Goal: Task Accomplishment & Management: Complete application form

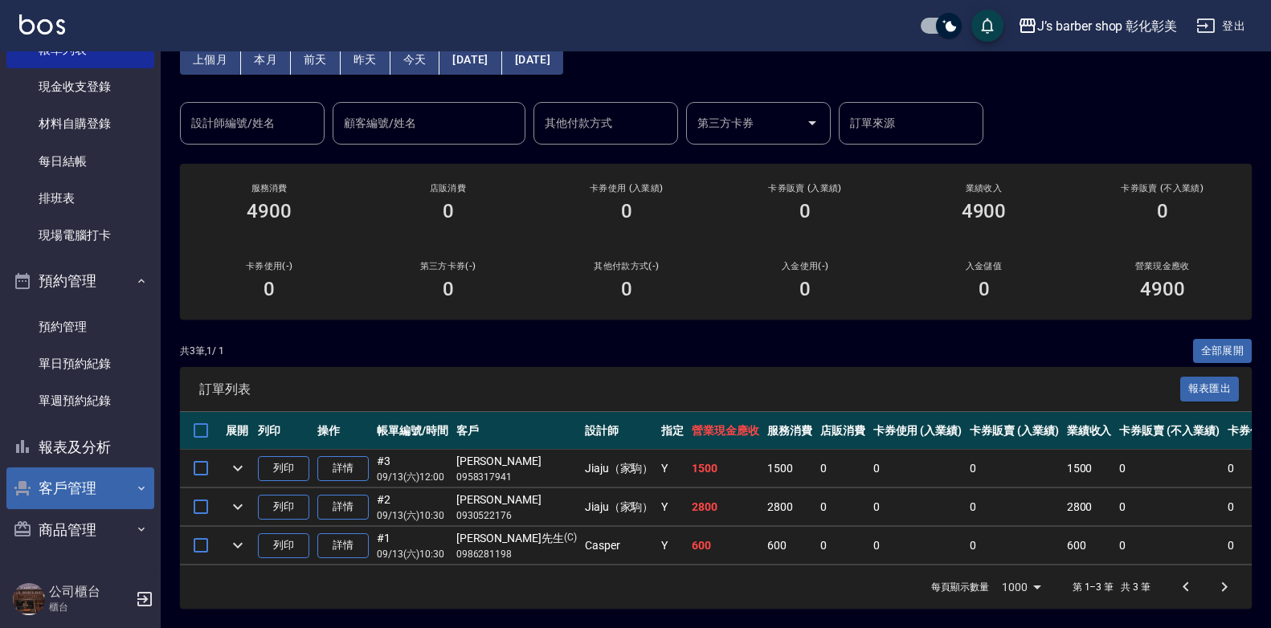
scroll to position [96, 0]
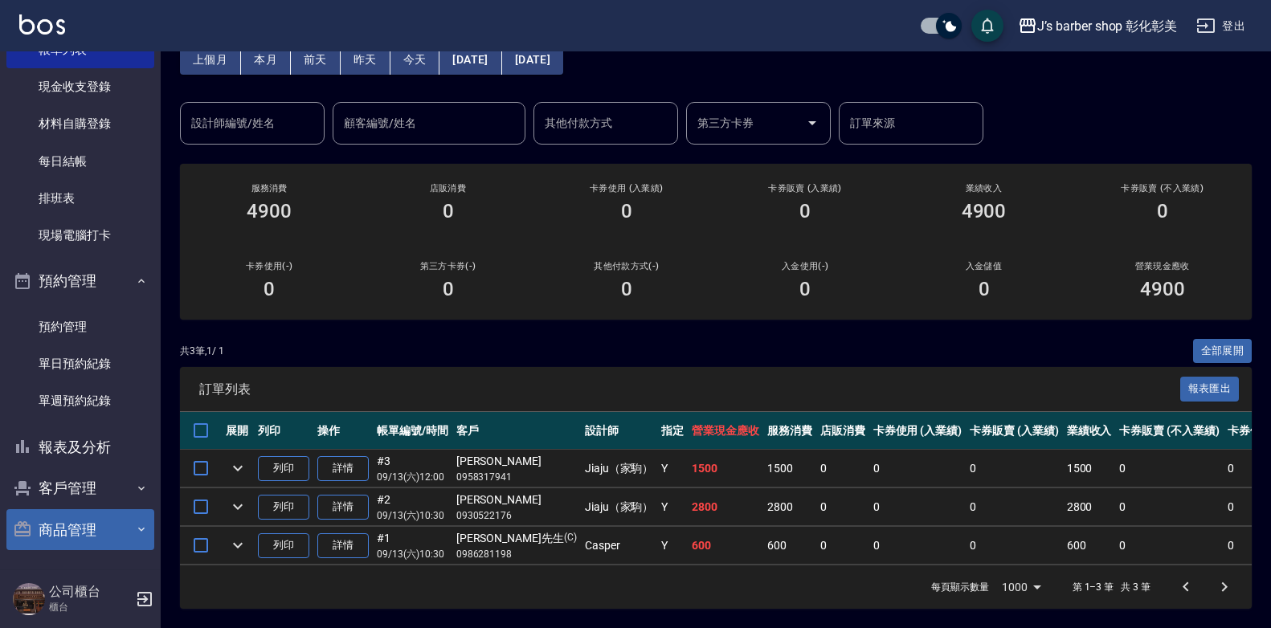
click at [103, 517] on button "商品管理" at bounding box center [80, 531] width 148 height 42
click at [103, 522] on button "商品管理" at bounding box center [80, 531] width 148 height 42
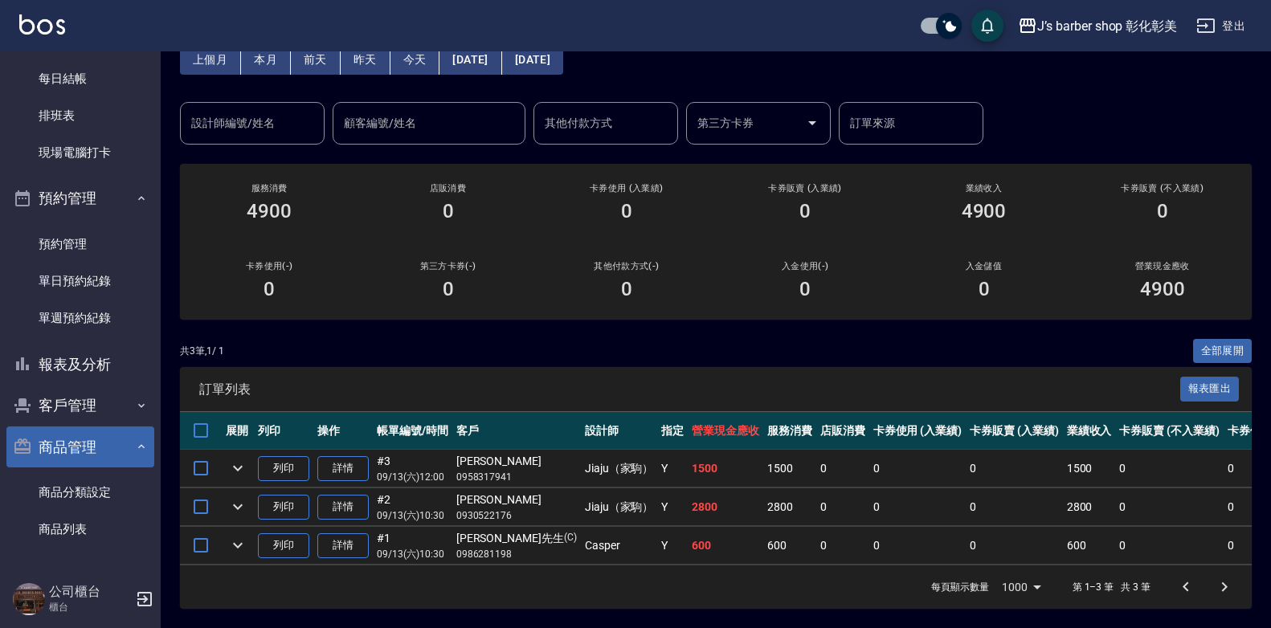
scroll to position [199, 0]
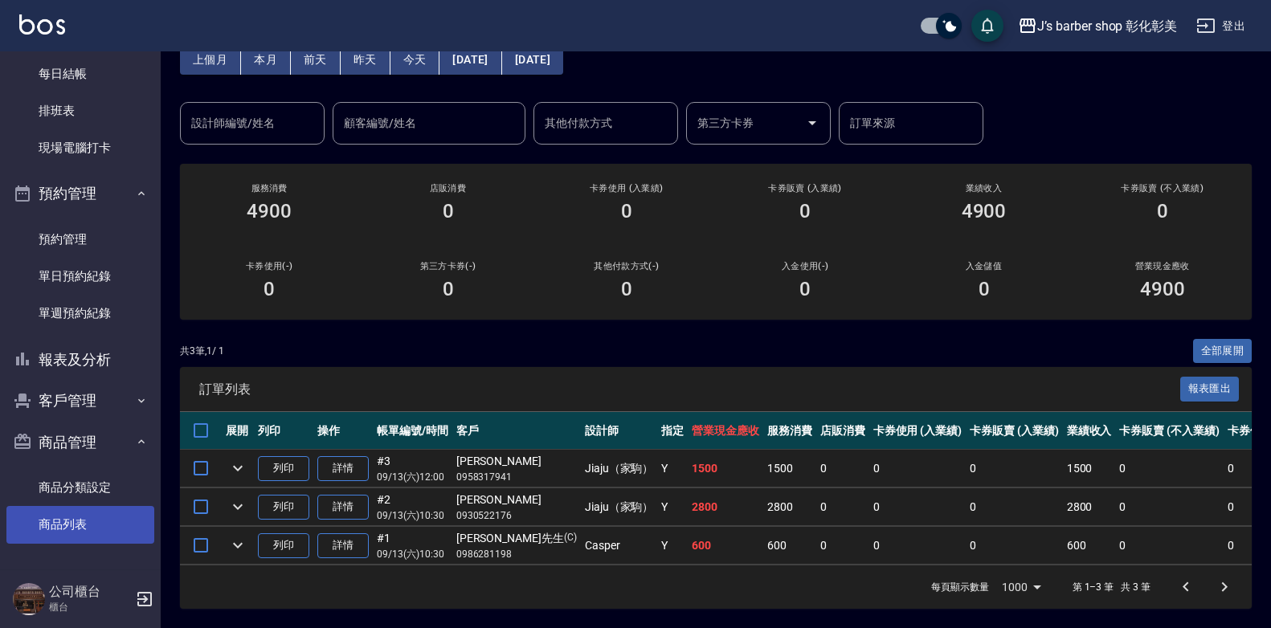
click at [102, 518] on link "商品列表" at bounding box center [80, 524] width 148 height 37
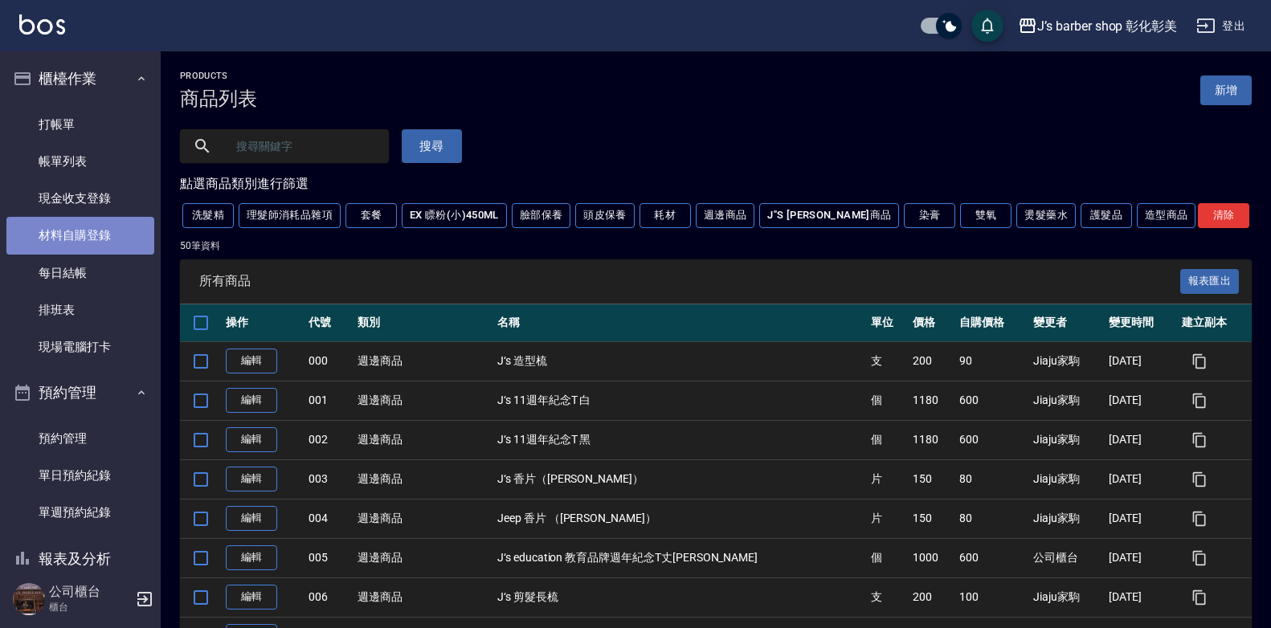
click at [88, 232] on link "材料自購登錄" at bounding box center [80, 235] width 148 height 37
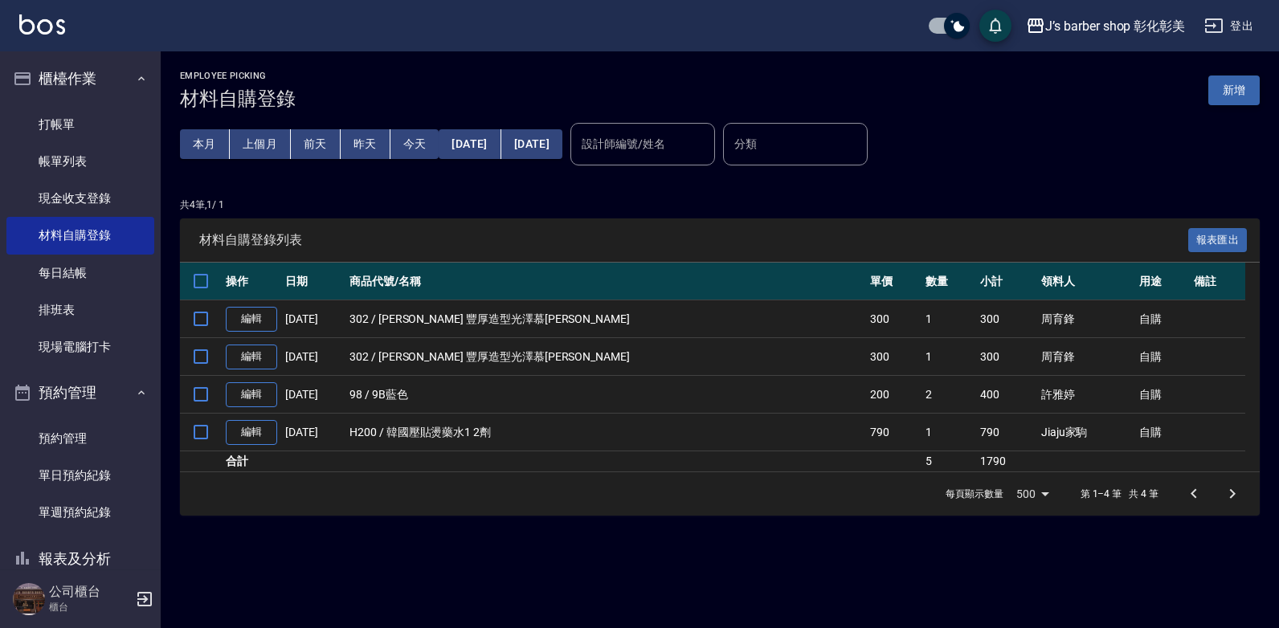
click at [1239, 86] on button "新增" at bounding box center [1234, 91] width 51 height 30
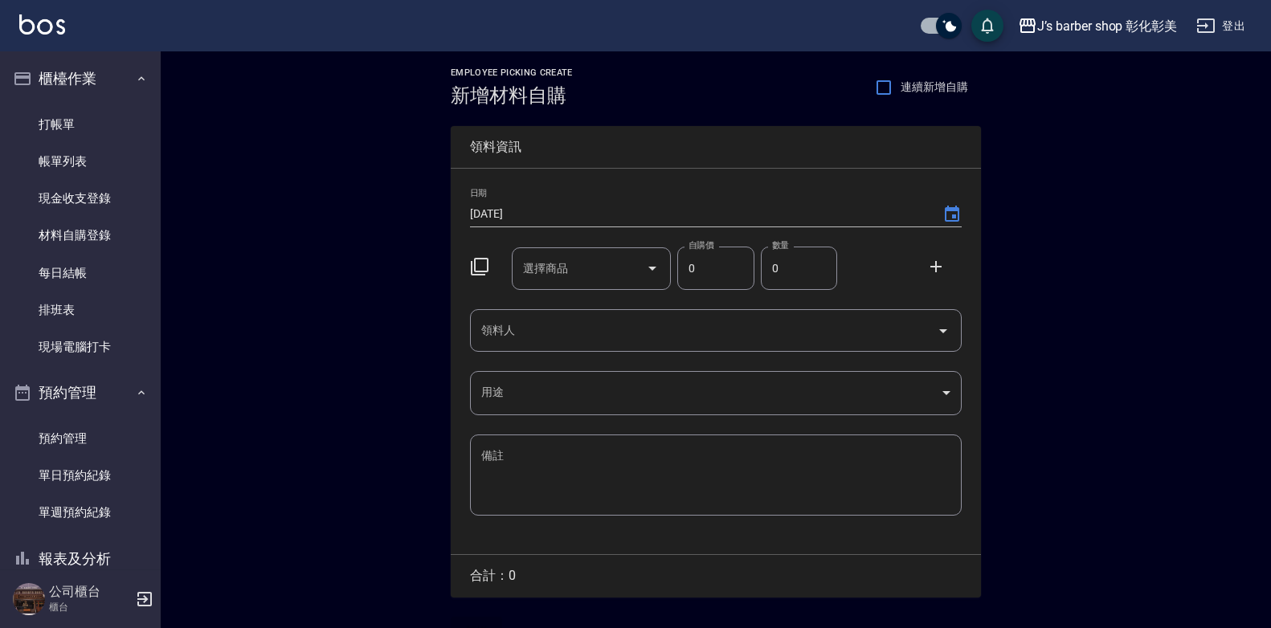
click at [543, 271] on div "選擇商品 選擇商品" at bounding box center [592, 269] width 160 height 43
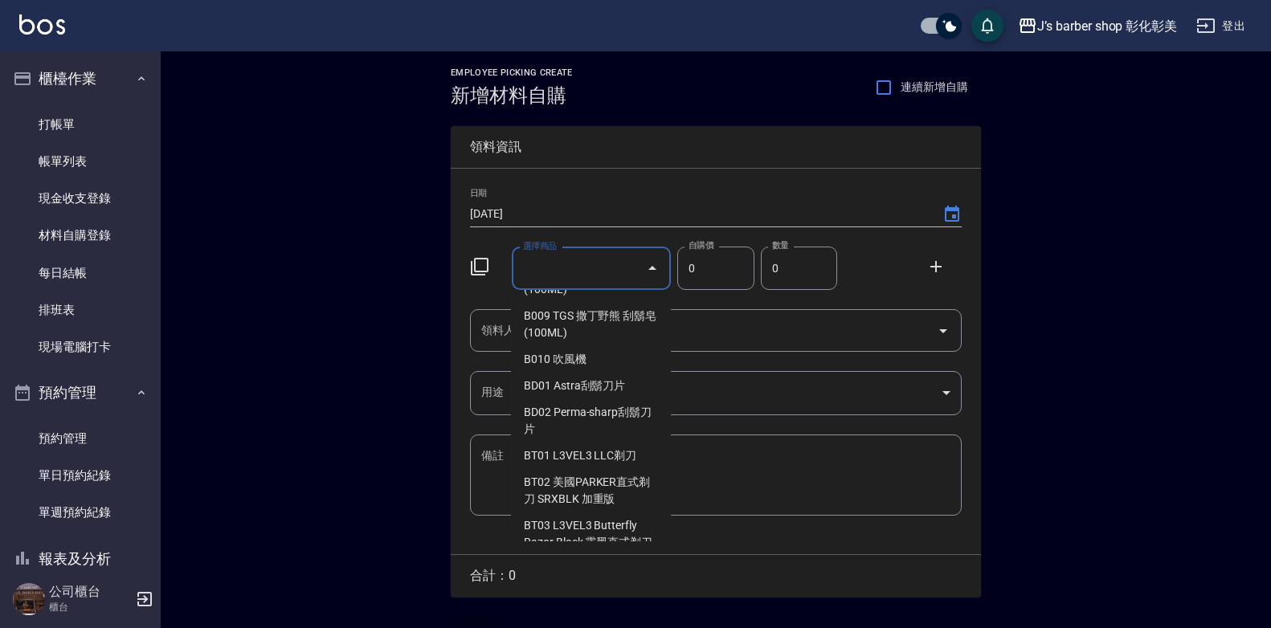
scroll to position [1447, 0]
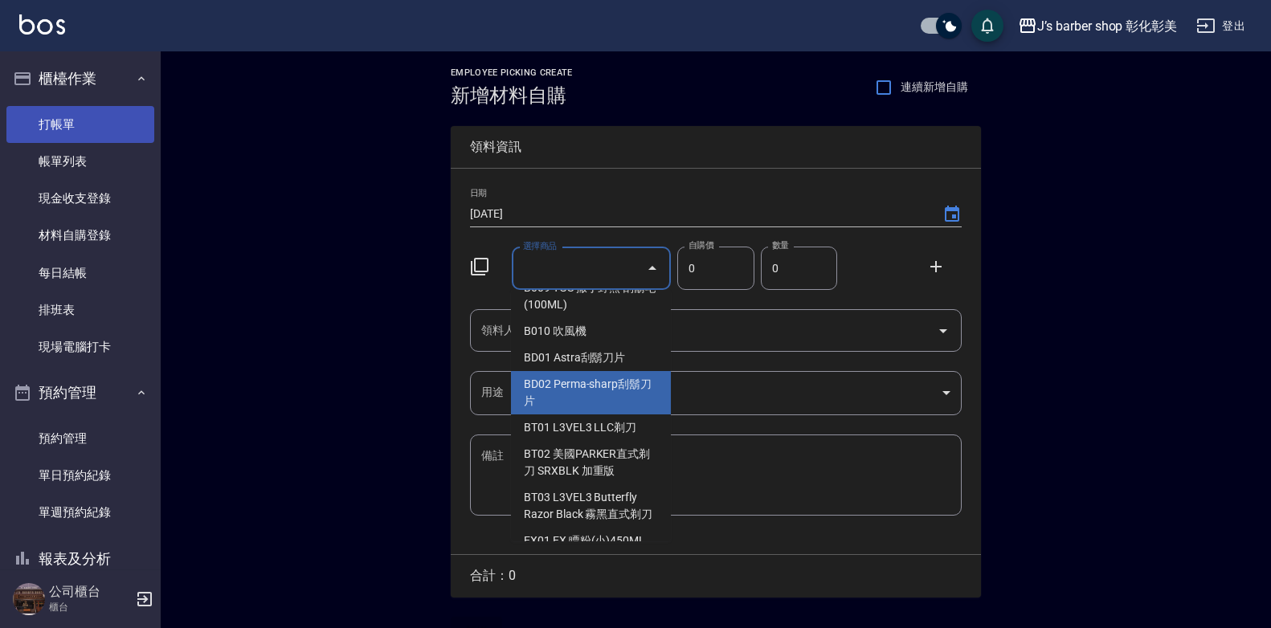
click at [39, 115] on link "打帳單" at bounding box center [80, 124] width 148 height 37
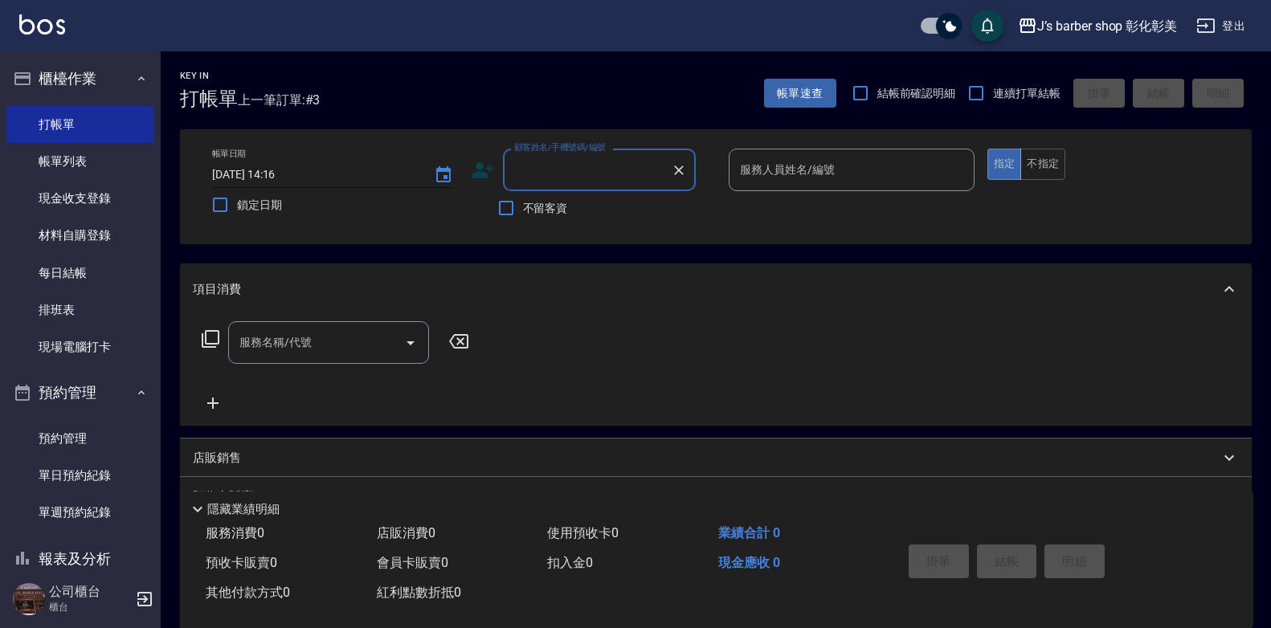
click at [279, 170] on input "[DATE] 14:16" at bounding box center [315, 175] width 206 height 27
type input "[DATE] 13:30"
click at [610, 175] on div "顧客姓名/手機號碼/編號 顧客姓名/手機號碼/編號" at bounding box center [599, 170] width 193 height 43
type input "林"
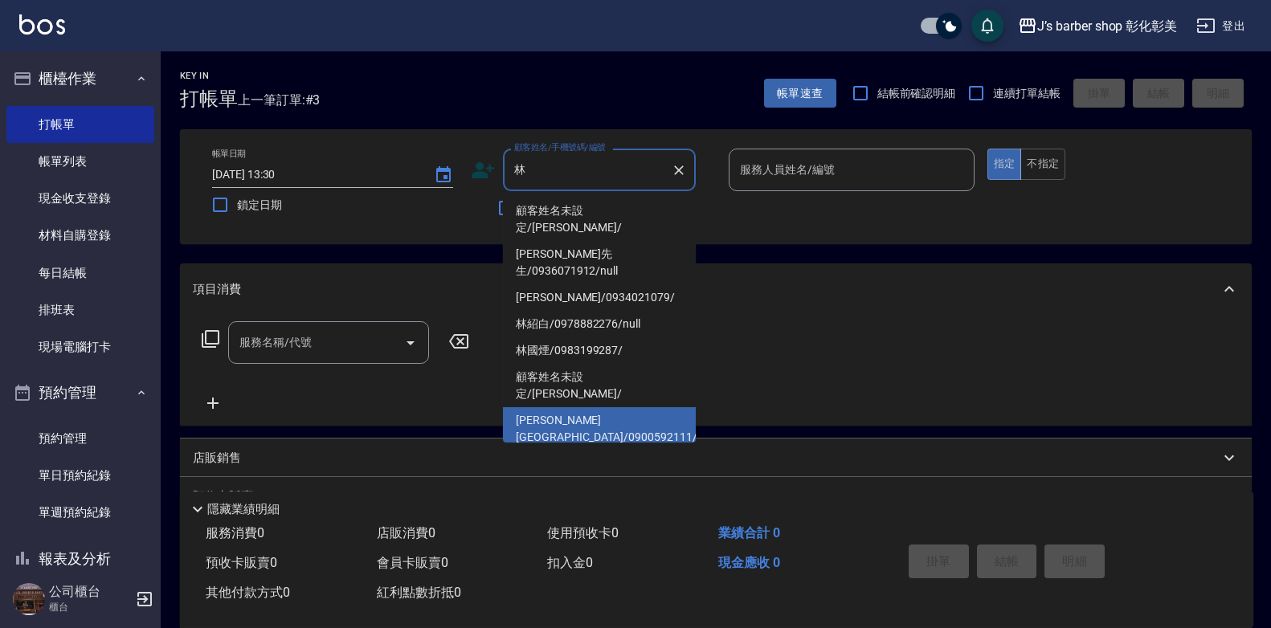
click at [631, 407] on li "[PERSON_NAME][GEOGRAPHIC_DATA]/0900592111/null" at bounding box center [599, 428] width 193 height 43
type input "[PERSON_NAME][GEOGRAPHIC_DATA]/0900592111/null"
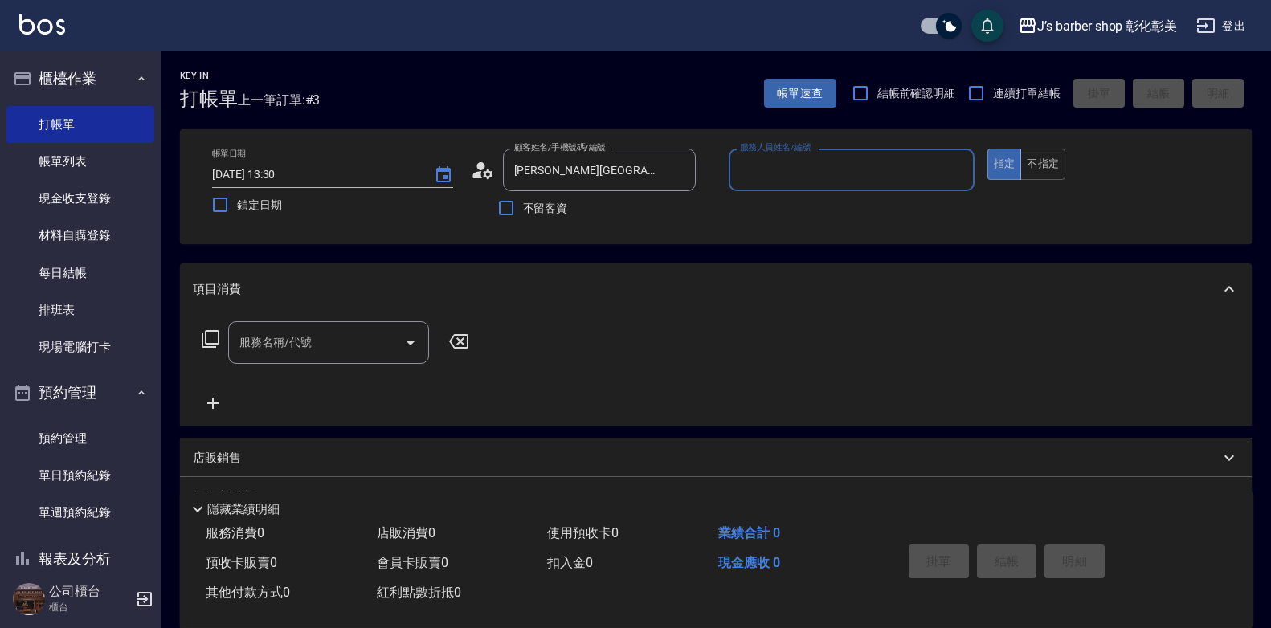
click at [821, 174] on input "服務人員姓名/編號" at bounding box center [851, 170] width 231 height 28
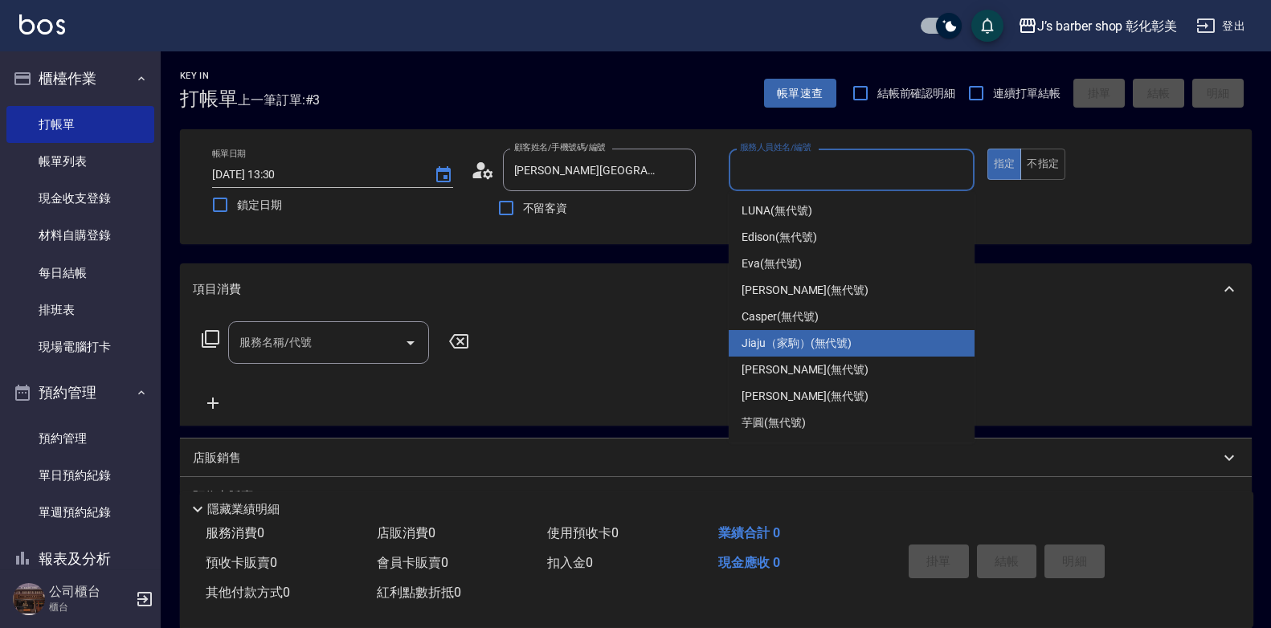
click at [796, 339] on span "Jiaju（家駒） (無代號)" at bounding box center [797, 343] width 110 height 17
click at [796, 339] on div "服務名稱/代號 服務名稱/代號" at bounding box center [716, 370] width 1072 height 111
type input "Jiaju（家駒）(無代號)"
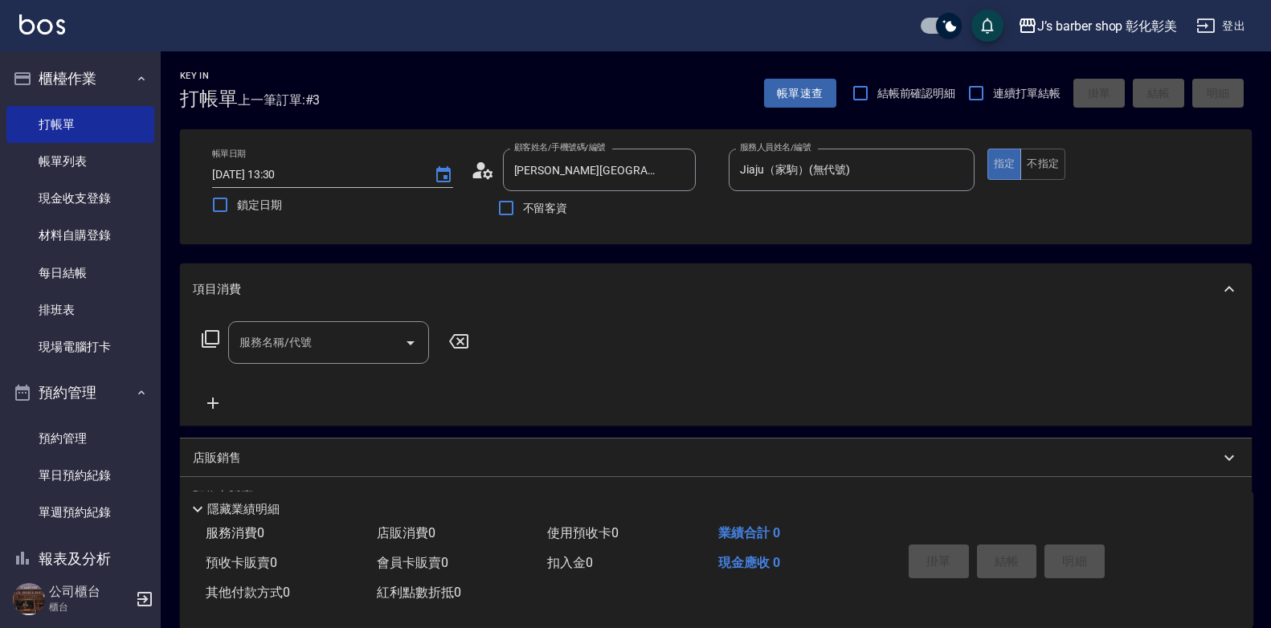
click at [306, 330] on div "服務名稱/代號" at bounding box center [328, 342] width 201 height 43
click at [307, 332] on input "服務名稱/代號" at bounding box center [316, 343] width 162 height 28
click at [317, 344] on input "服務名稱/代號" at bounding box center [316, 343] width 162 height 28
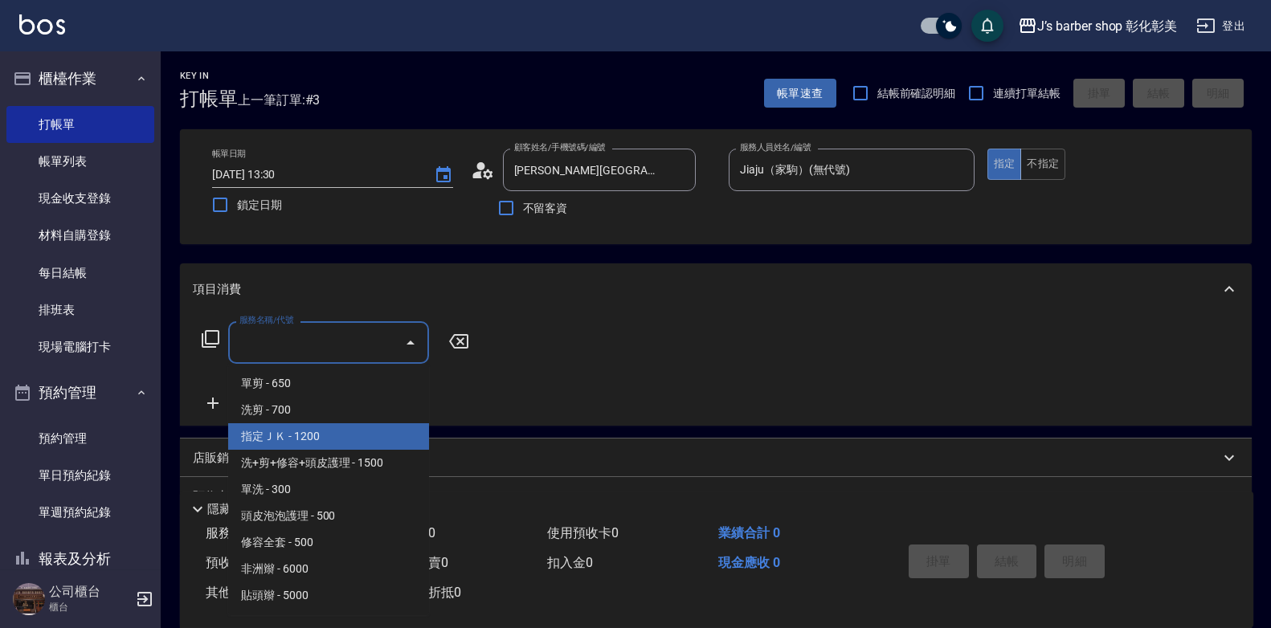
click at [326, 438] on span "指定ＪＫ - 1200" at bounding box center [328, 437] width 201 height 27
type input "指定ＪＫ(102)"
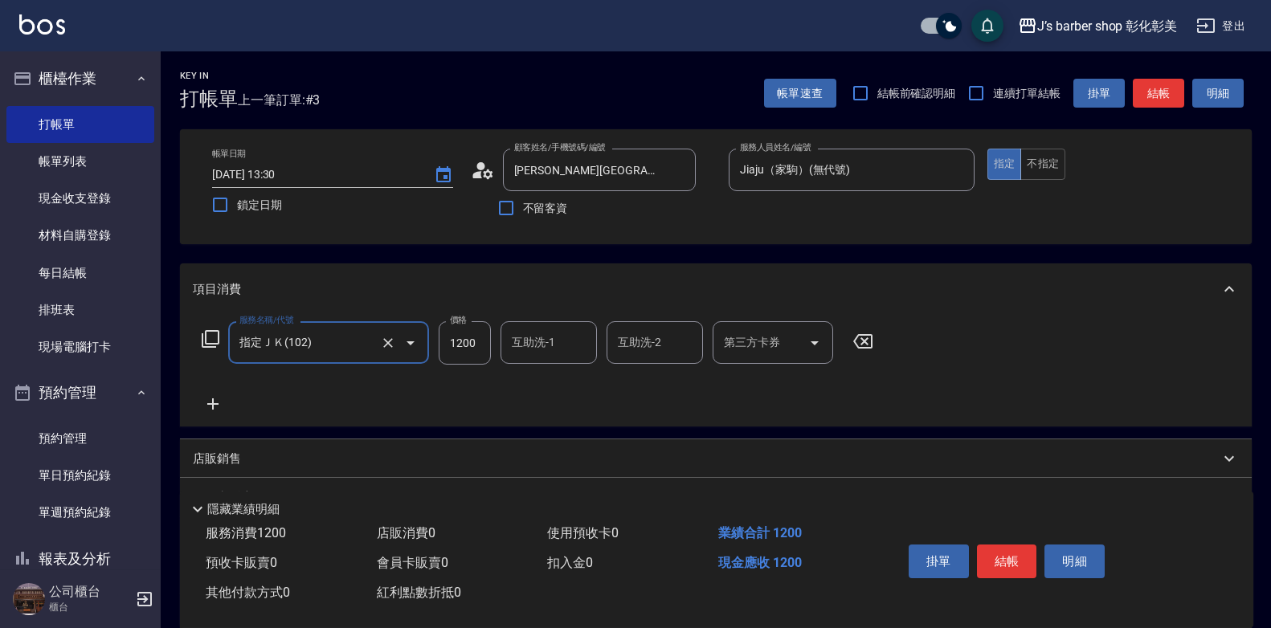
click at [552, 331] on input "互助洗-1" at bounding box center [549, 343] width 82 height 28
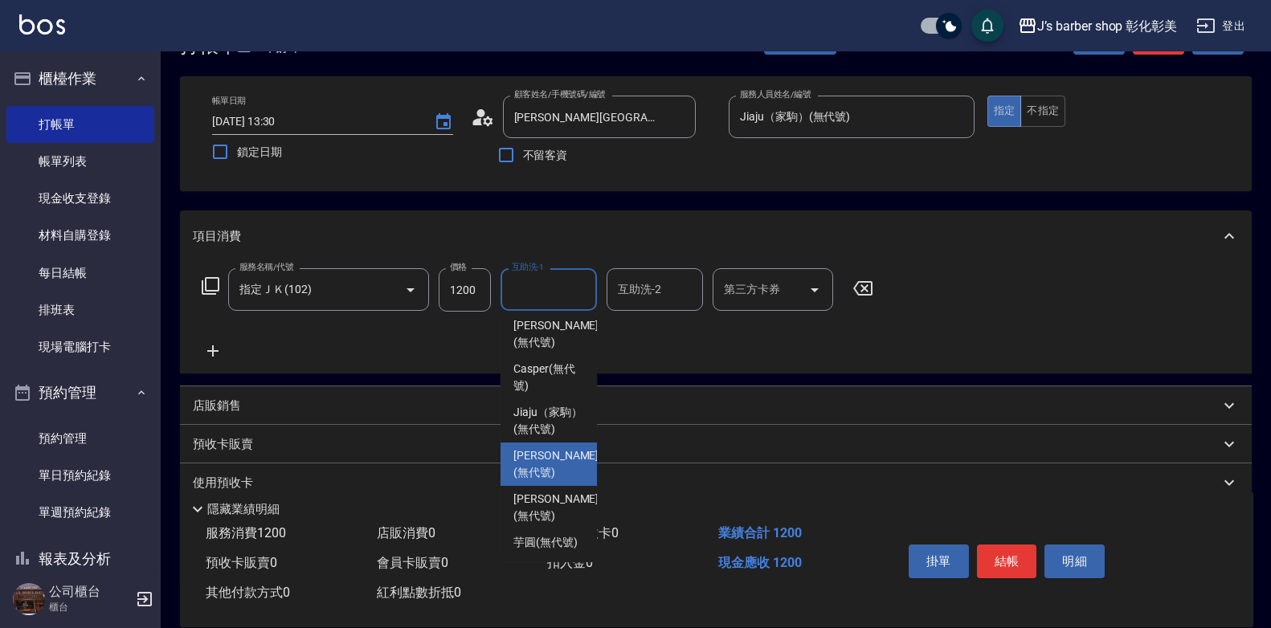
scroll to position [80, 0]
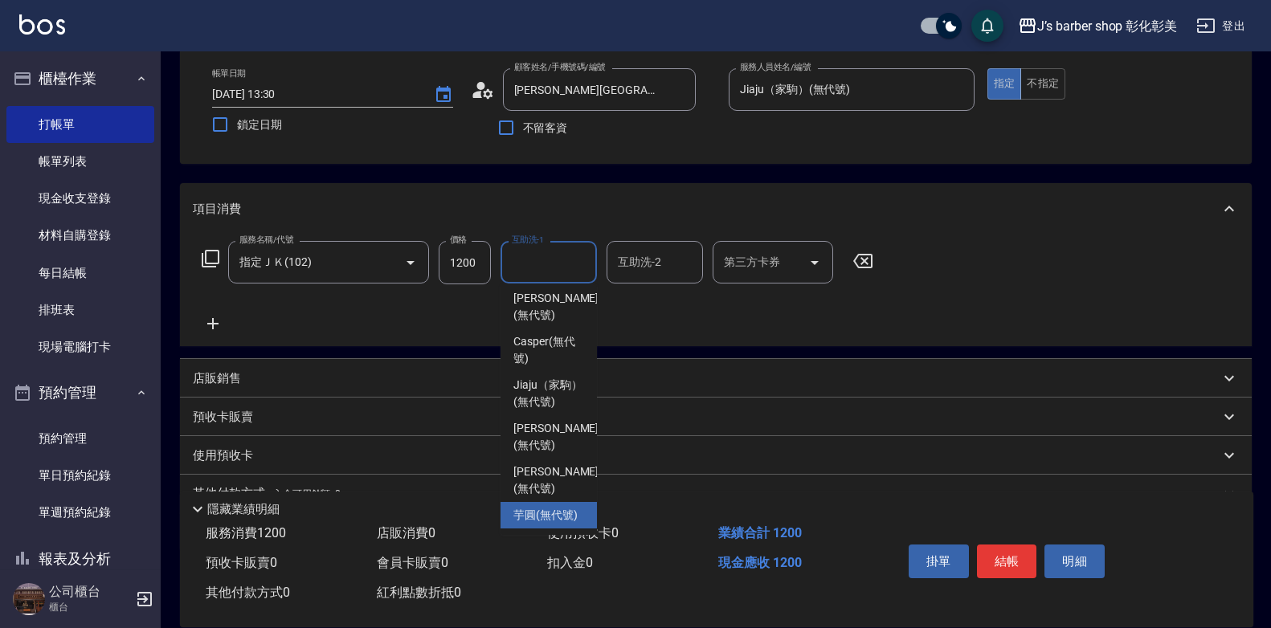
click at [542, 509] on span "芋圓 (無代號)" at bounding box center [546, 515] width 64 height 17
type input "芋圓(無代號)"
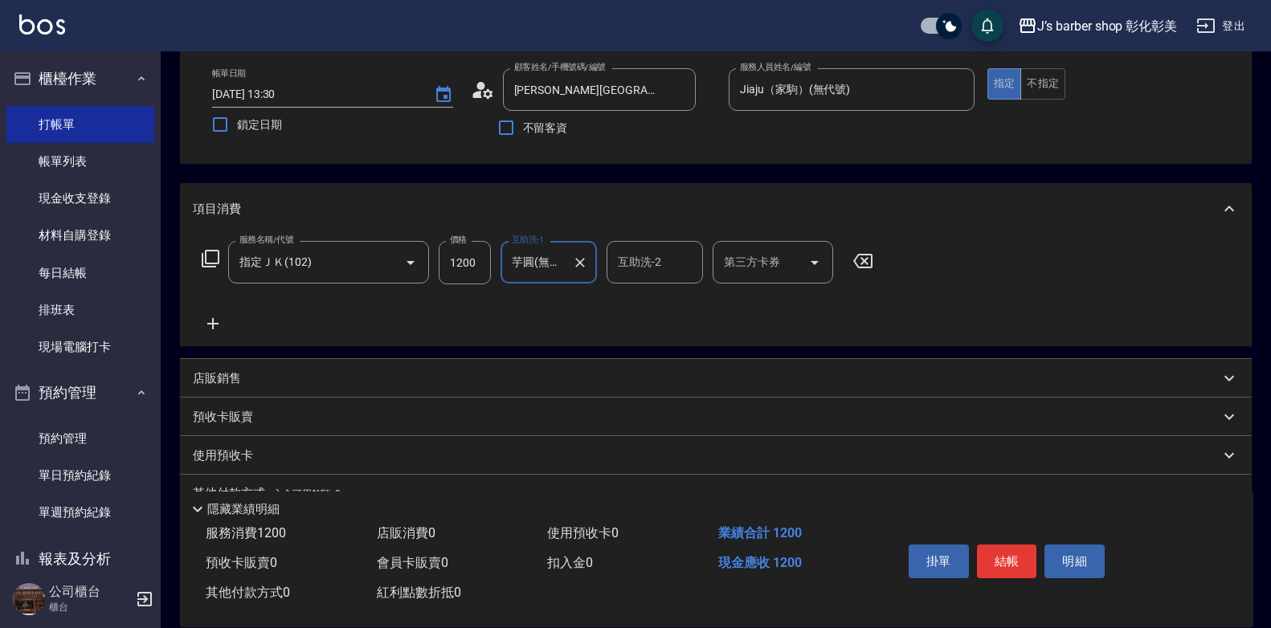
click at [464, 262] on input "1200" at bounding box center [465, 262] width 52 height 43
click at [992, 553] on button "結帳" at bounding box center [1007, 562] width 60 height 34
